Goal: Browse casually: Explore the website without a specific task or goal

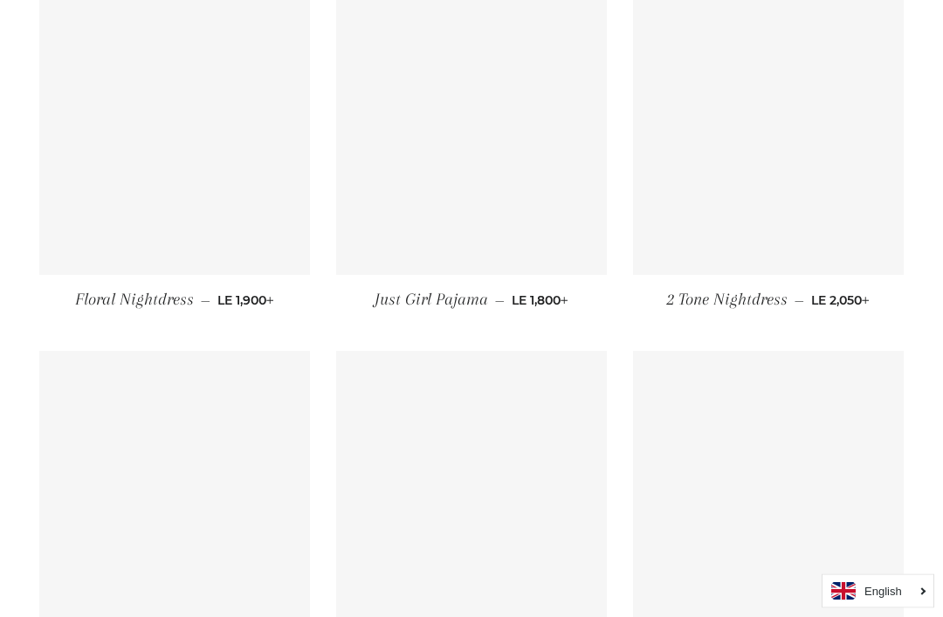
scroll to position [4441, 0]
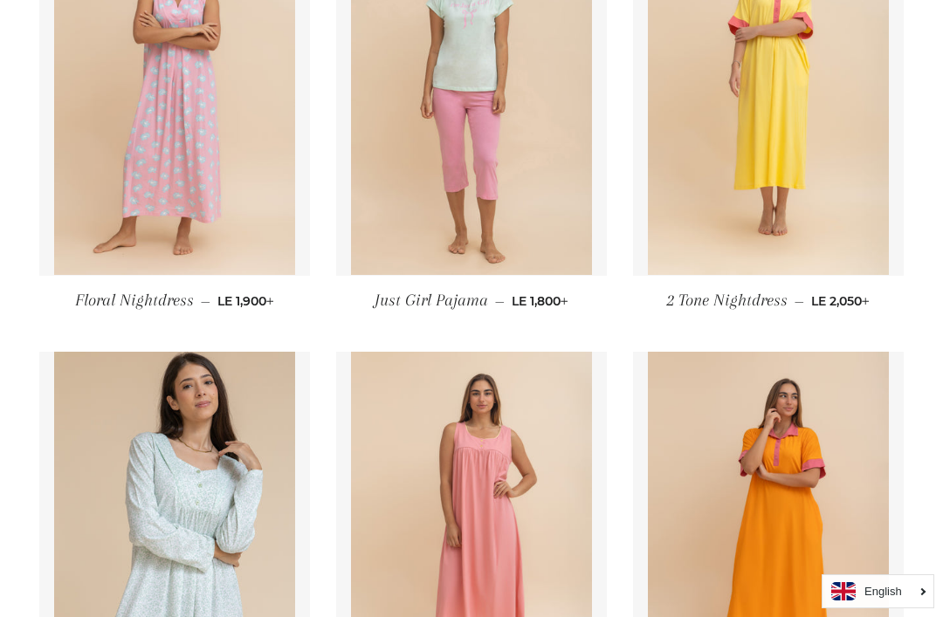
click at [716, 276] on img at bounding box center [769, 95] width 242 height 362
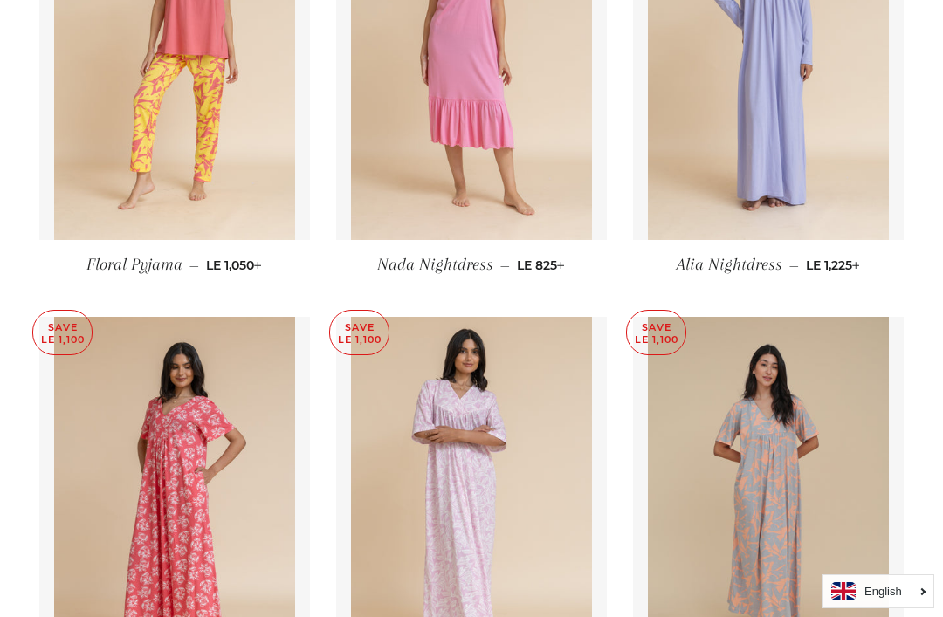
scroll to position [7565, 0]
click at [120, 216] on img at bounding box center [175, 60] width 242 height 362
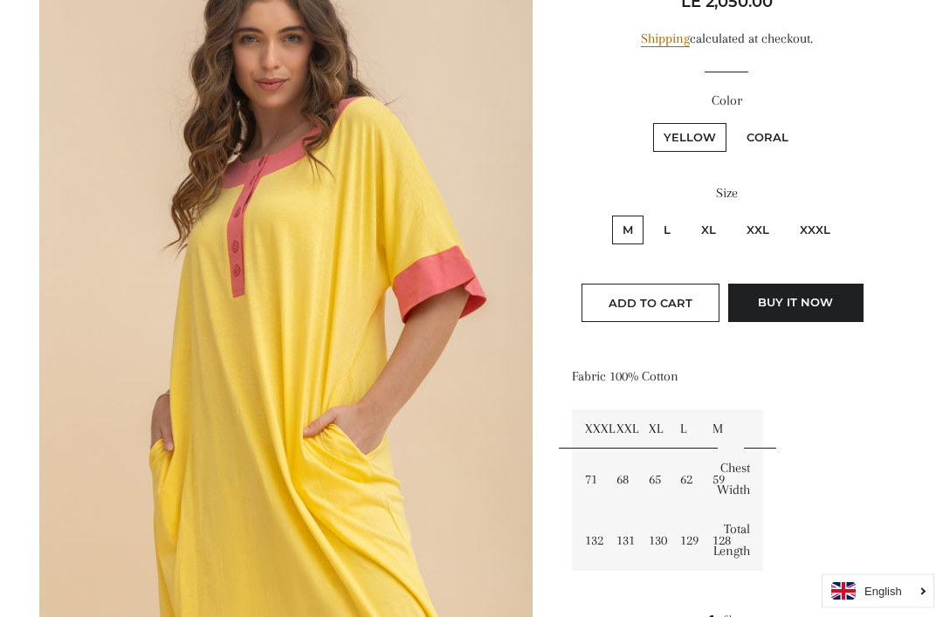
scroll to position [258, 0]
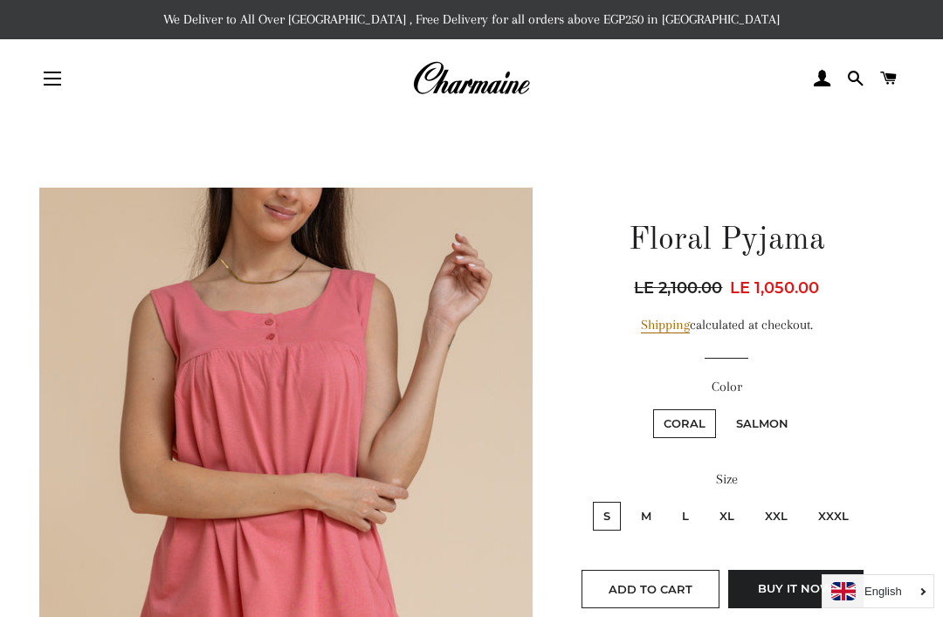
click at [475, 75] on img at bounding box center [471, 78] width 118 height 38
